Goal: Transaction & Acquisition: Book appointment/travel/reservation

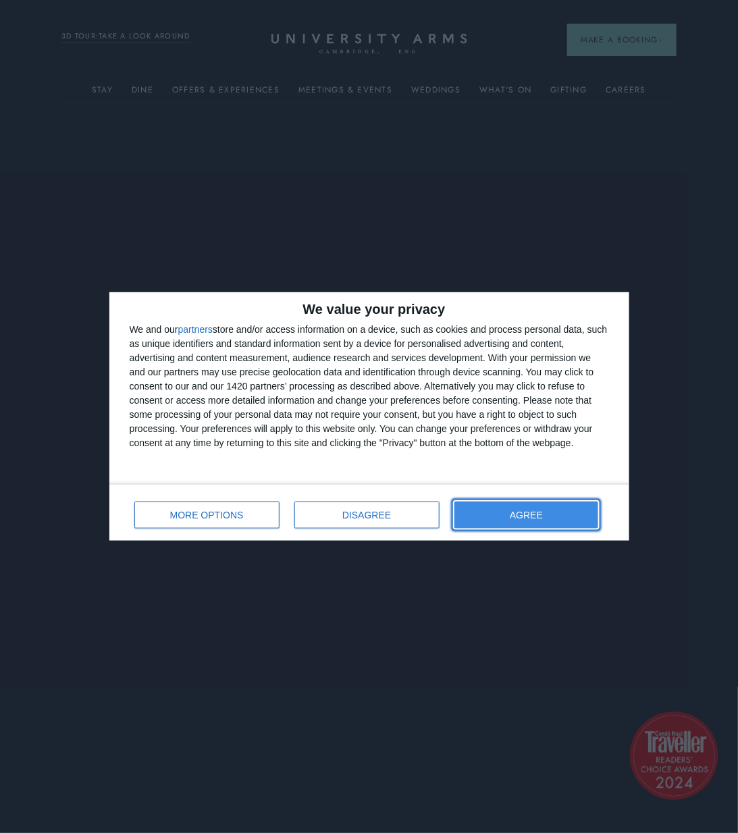
click at [555, 516] on button "AGREE" at bounding box center [527, 515] width 145 height 27
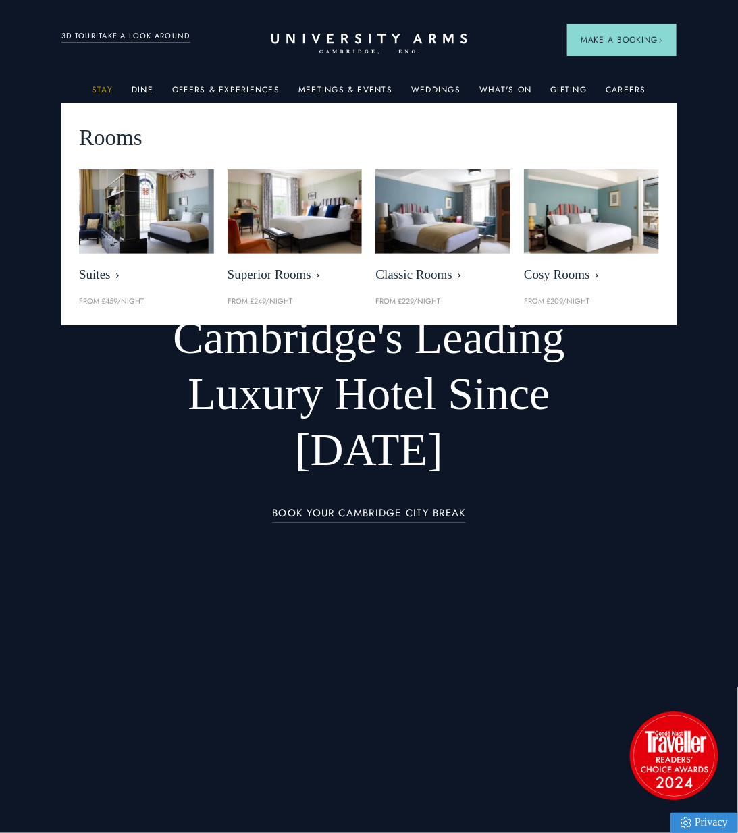
drag, startPoint x: 105, startPoint y: 88, endPoint x: 103, endPoint y: 96, distance: 7.7
click at [105, 88] on link "Stay" at bounding box center [102, 94] width 21 height 18
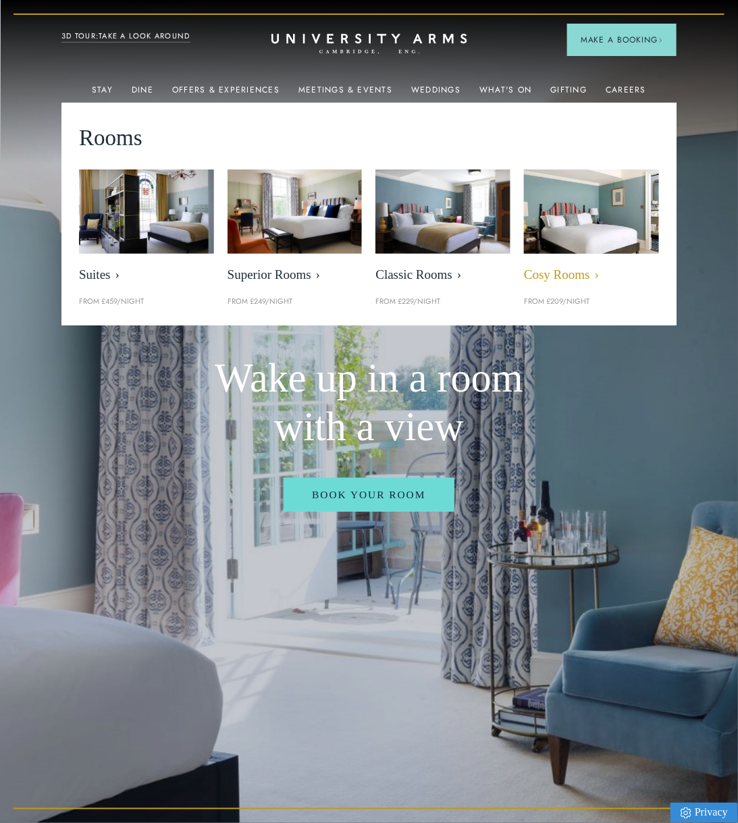
click at [584, 271] on span "Cosy Rooms" at bounding box center [591, 275] width 135 height 16
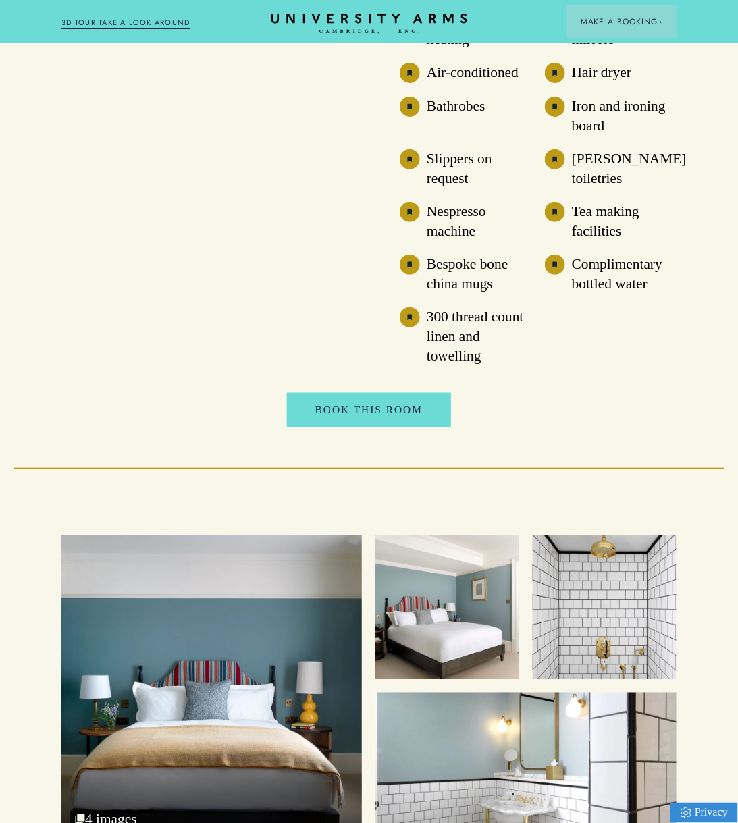
scroll to position [1755, 0]
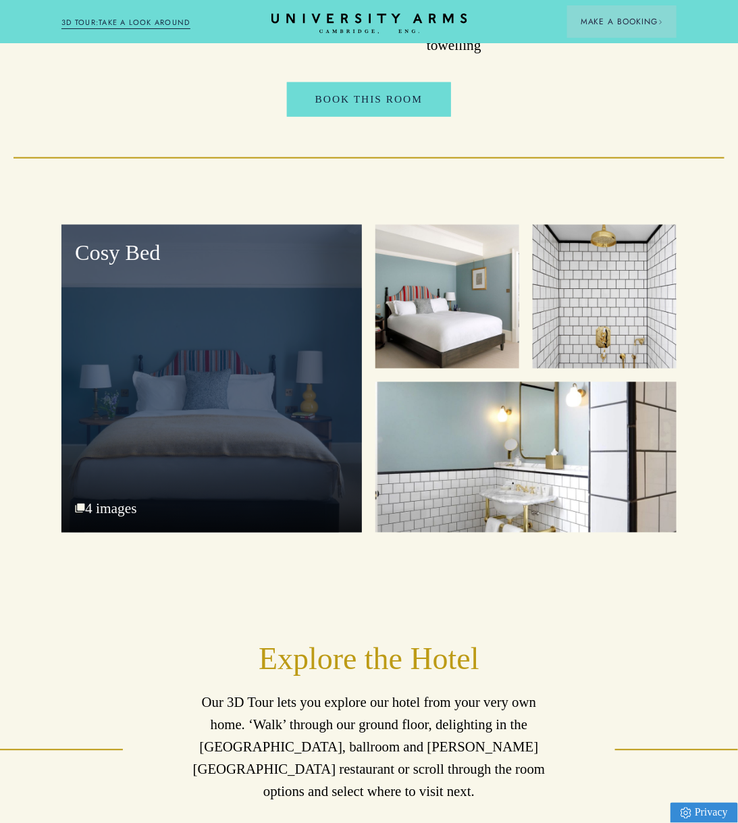
click at [251, 467] on div "Cosy Bed 4 images" at bounding box center [211, 378] width 301 height 307
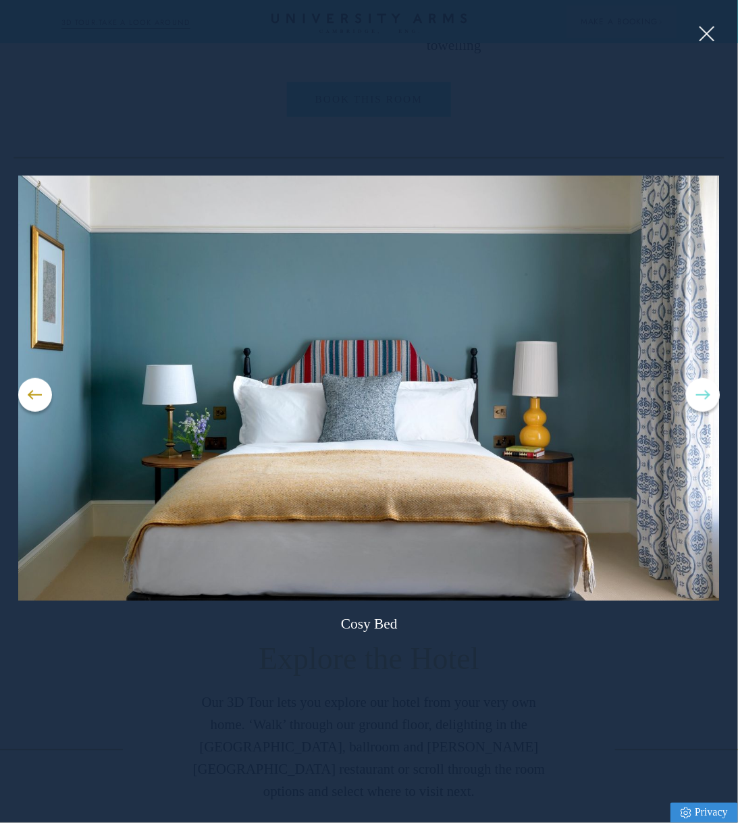
click at [704, 390] on button at bounding box center [703, 395] width 34 height 34
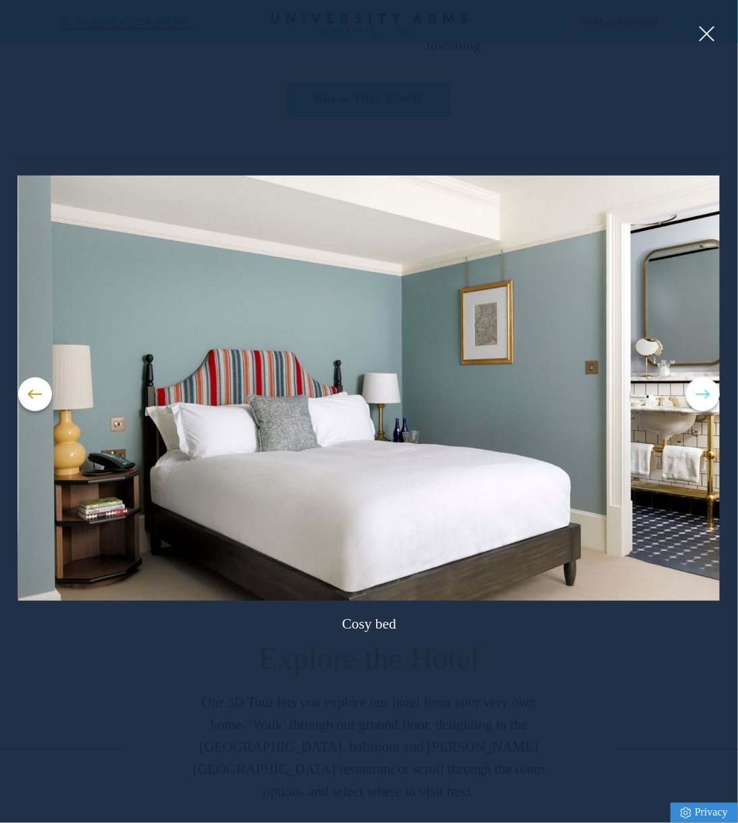
click at [704, 390] on button at bounding box center [703, 395] width 34 height 34
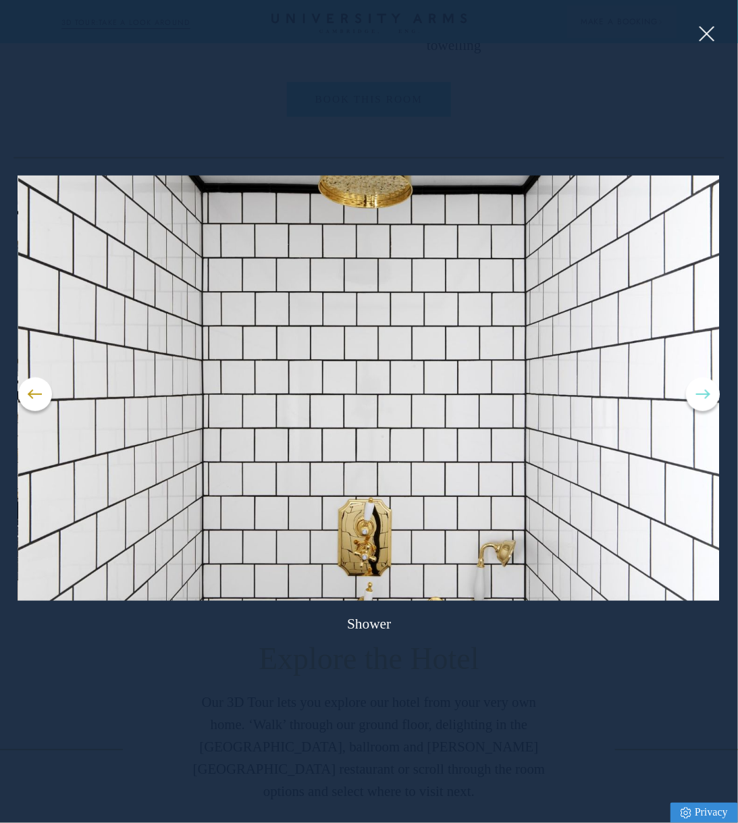
click at [704, 390] on button at bounding box center [703, 395] width 34 height 34
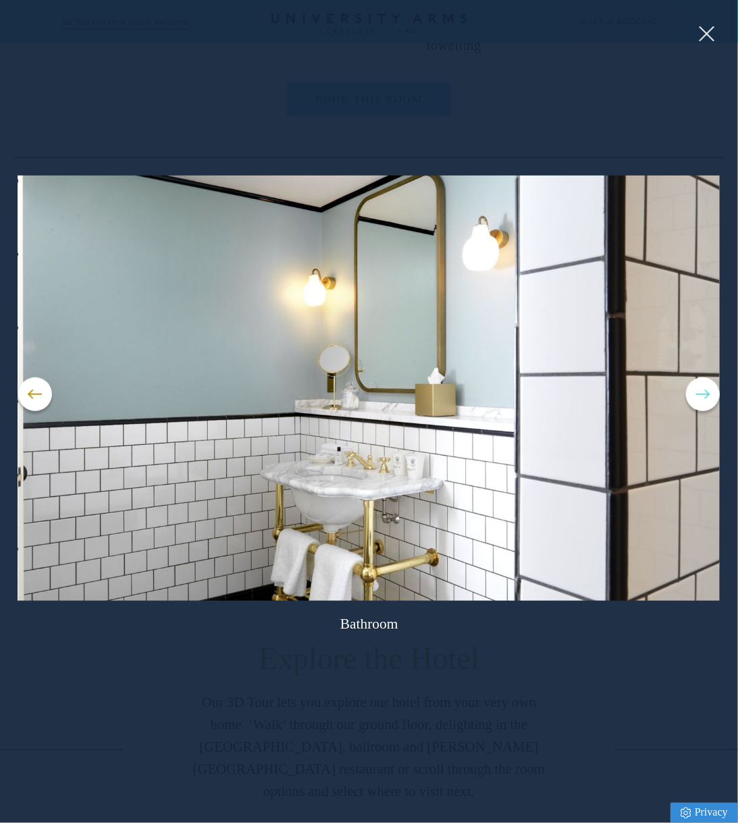
click at [704, 390] on button at bounding box center [703, 395] width 34 height 34
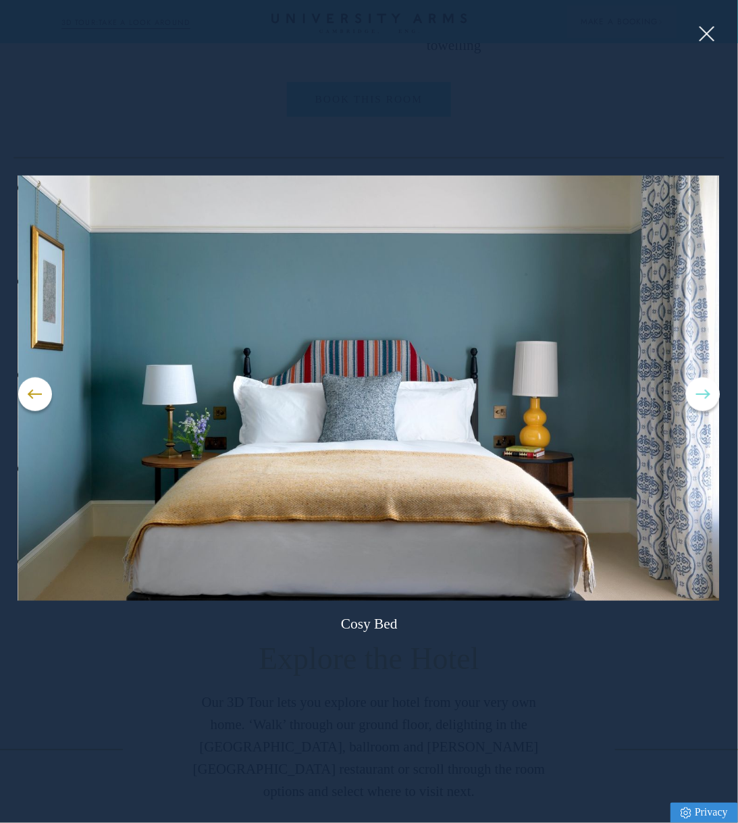
click at [704, 390] on button at bounding box center [703, 395] width 34 height 34
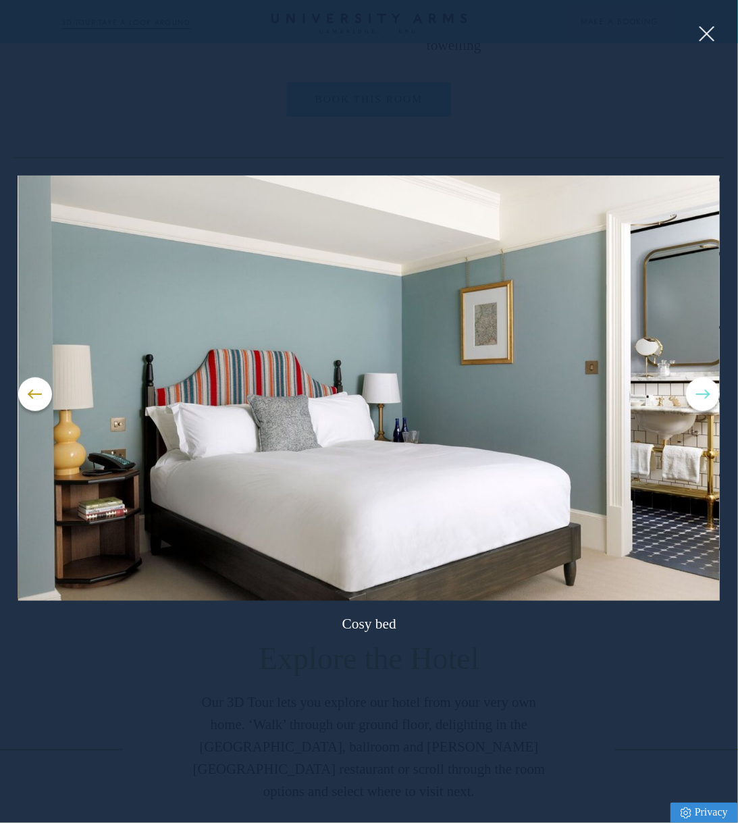
click at [704, 390] on button at bounding box center [703, 395] width 34 height 34
click at [706, 26] on button at bounding box center [706, 34] width 20 height 20
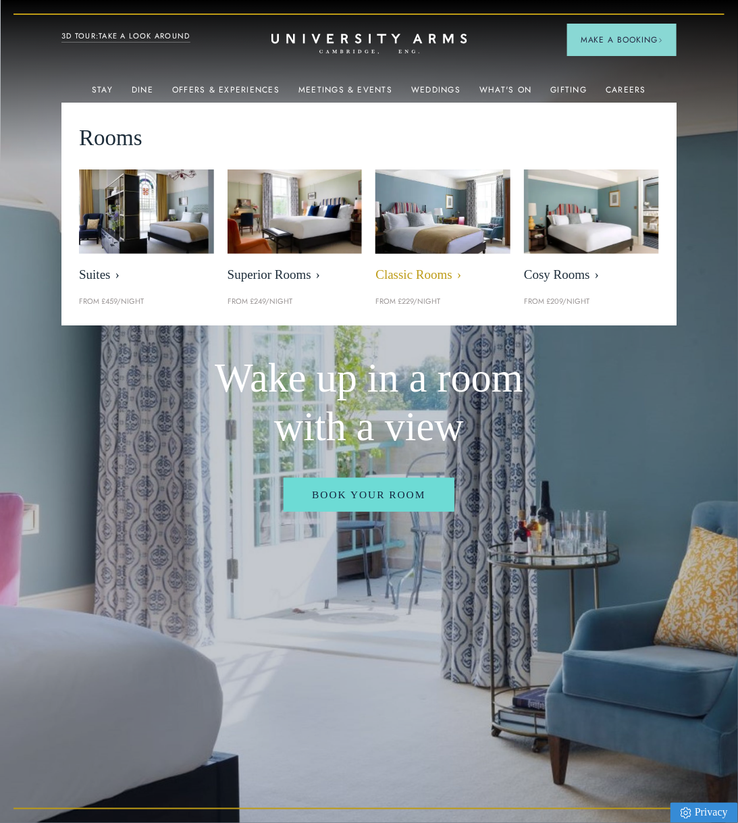
click at [409, 274] on span "Classic Rooms" at bounding box center [443, 275] width 135 height 16
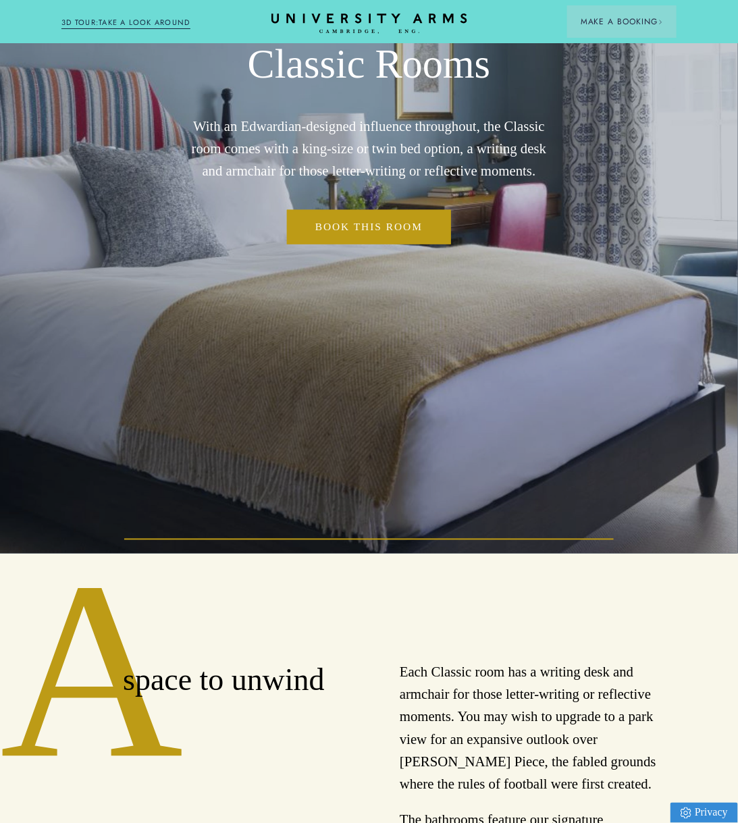
scroll to position [68, 0]
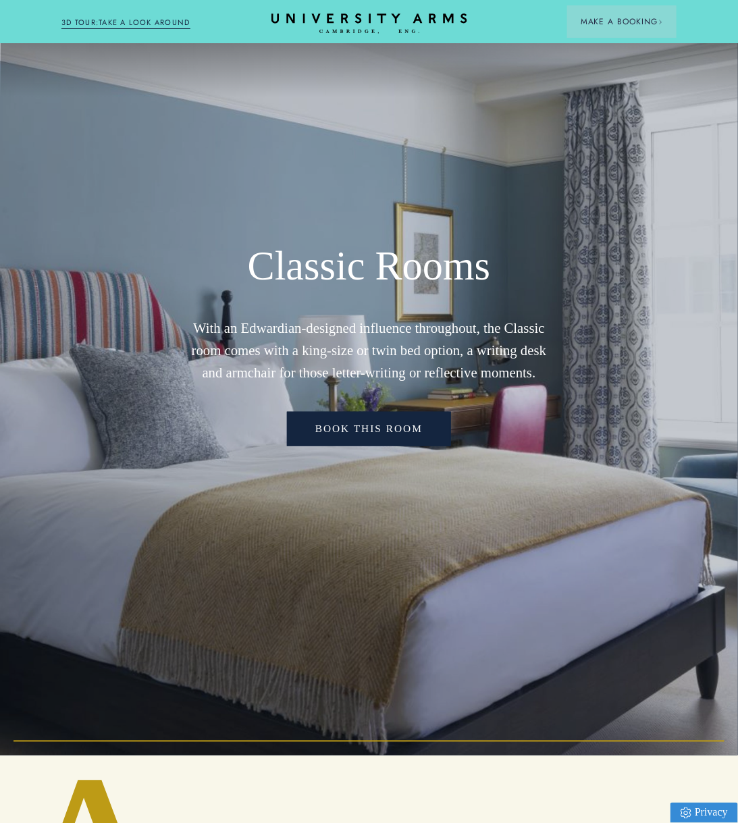
click at [378, 431] on link "Book this room" at bounding box center [369, 429] width 164 height 34
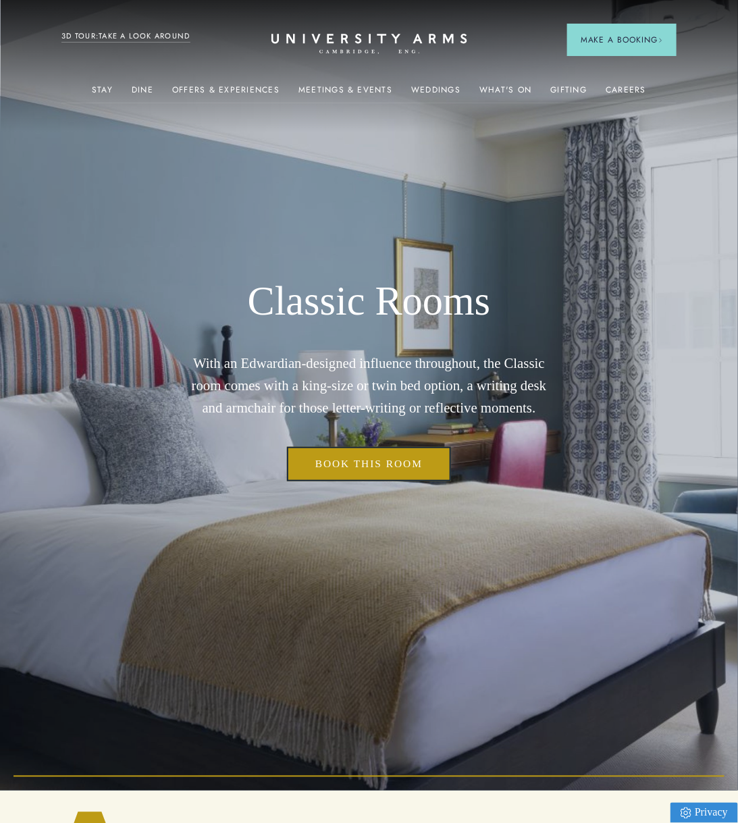
scroll to position [0, 0]
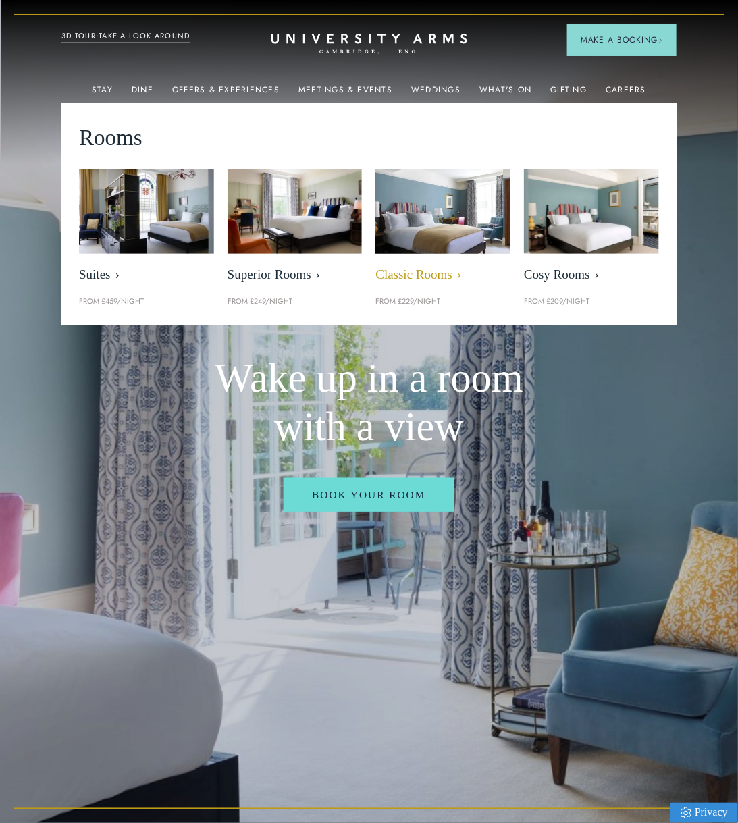
click at [408, 284] on link "Classic Rooms" at bounding box center [443, 230] width 135 height 120
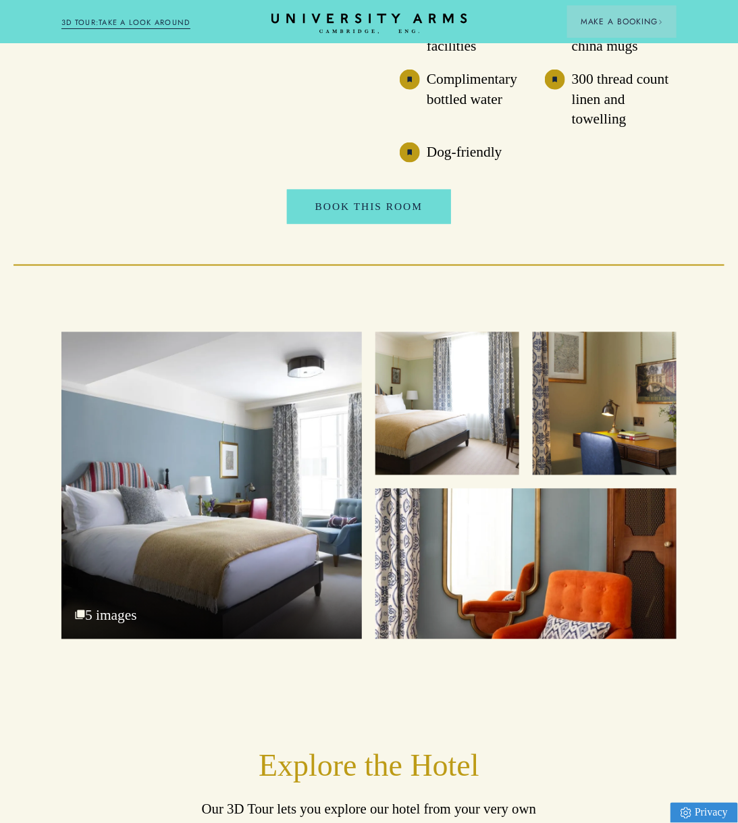
scroll to position [2093, 0]
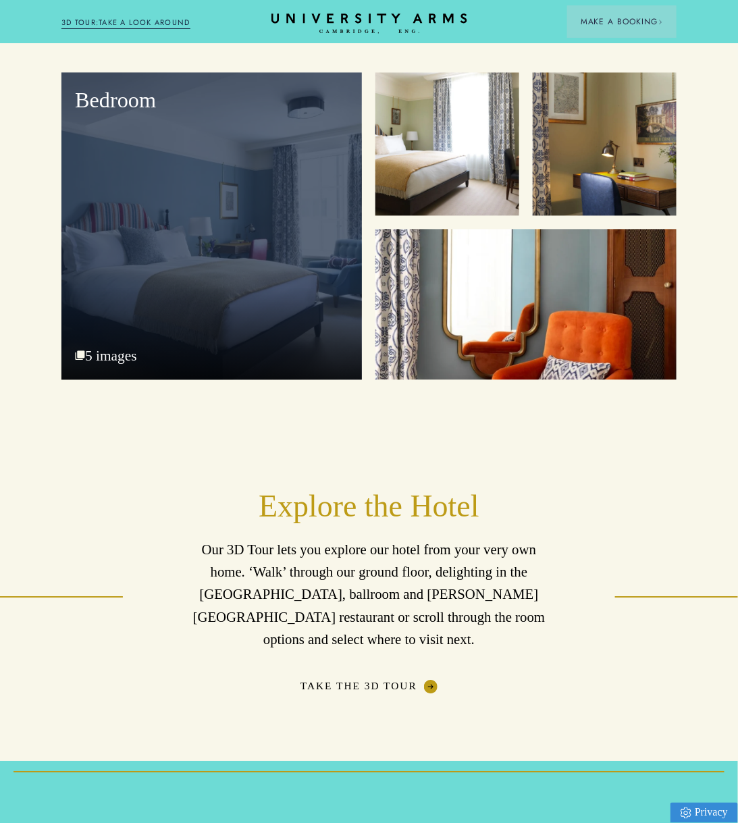
click at [293, 297] on div "Bedroom" at bounding box center [211, 226] width 301 height 307
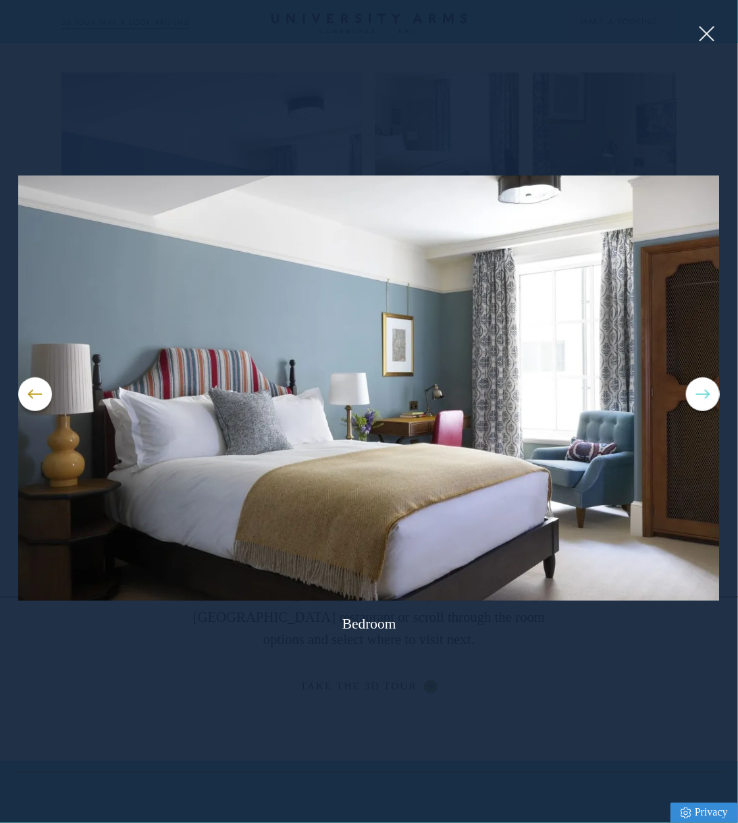
click at [706, 400] on button at bounding box center [703, 395] width 34 height 34
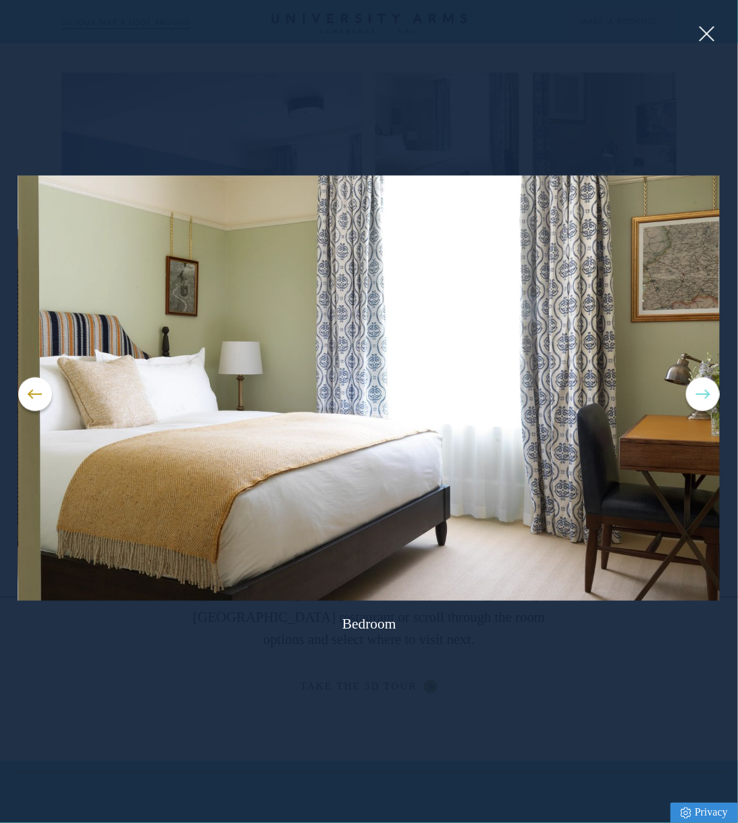
click at [706, 400] on button at bounding box center [703, 395] width 34 height 34
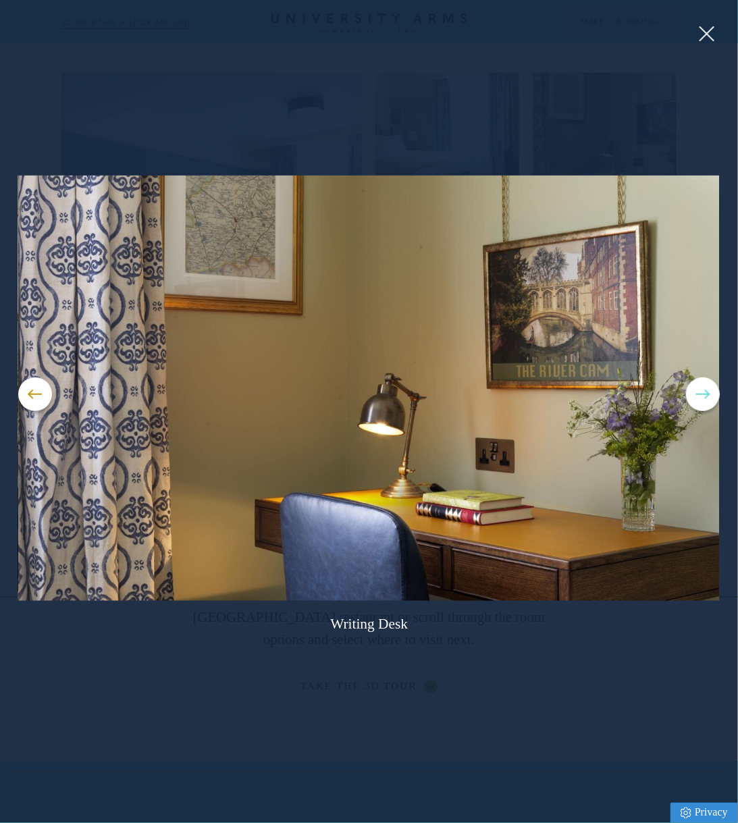
click at [706, 400] on button at bounding box center [703, 395] width 34 height 34
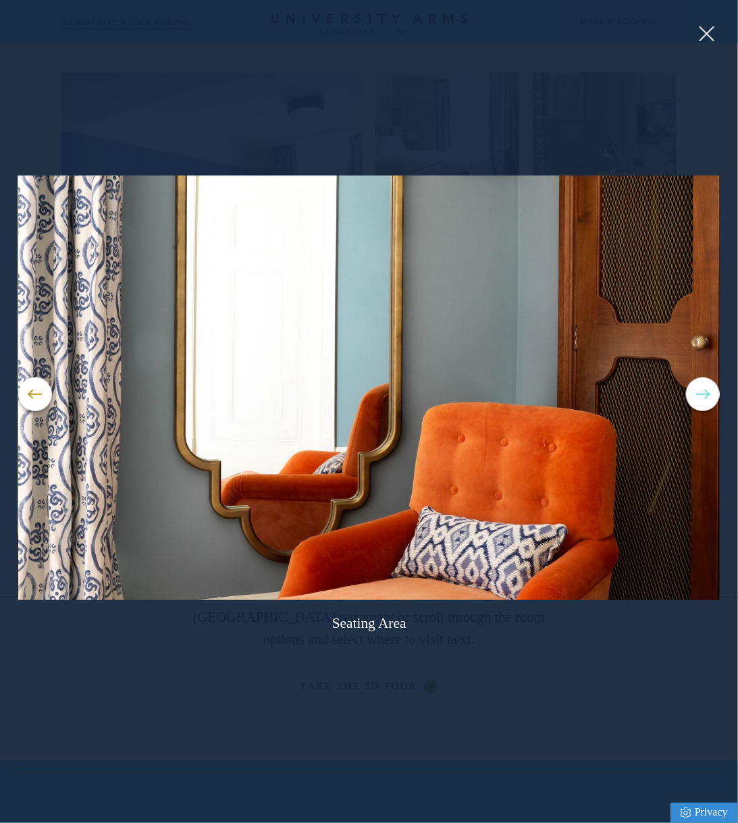
click at [706, 400] on button at bounding box center [703, 395] width 34 height 34
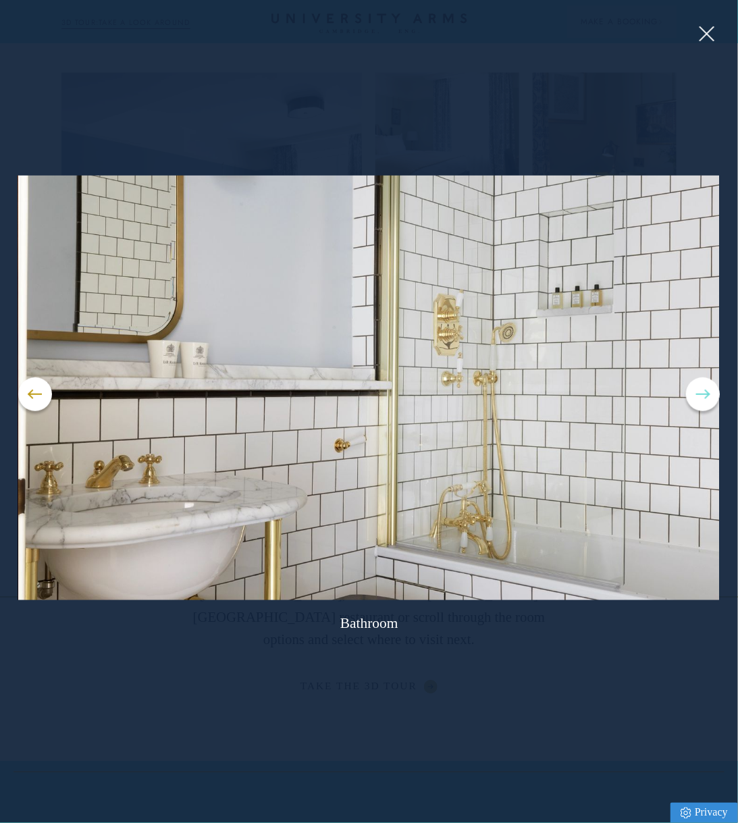
click at [706, 400] on button at bounding box center [703, 395] width 34 height 34
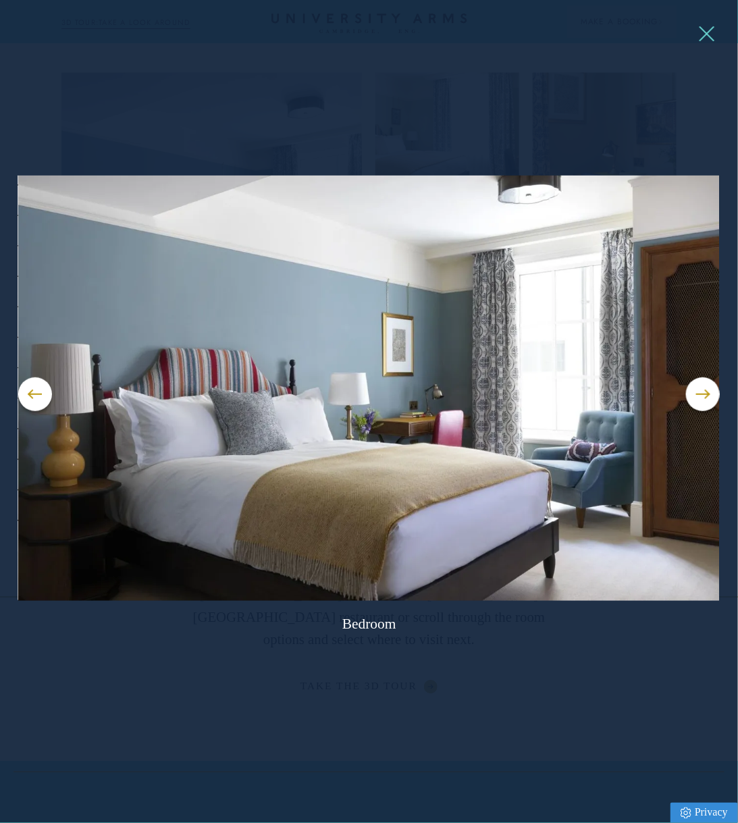
click at [701, 43] on button at bounding box center [706, 34] width 20 height 20
